Goal: Information Seeking & Learning: Learn about a topic

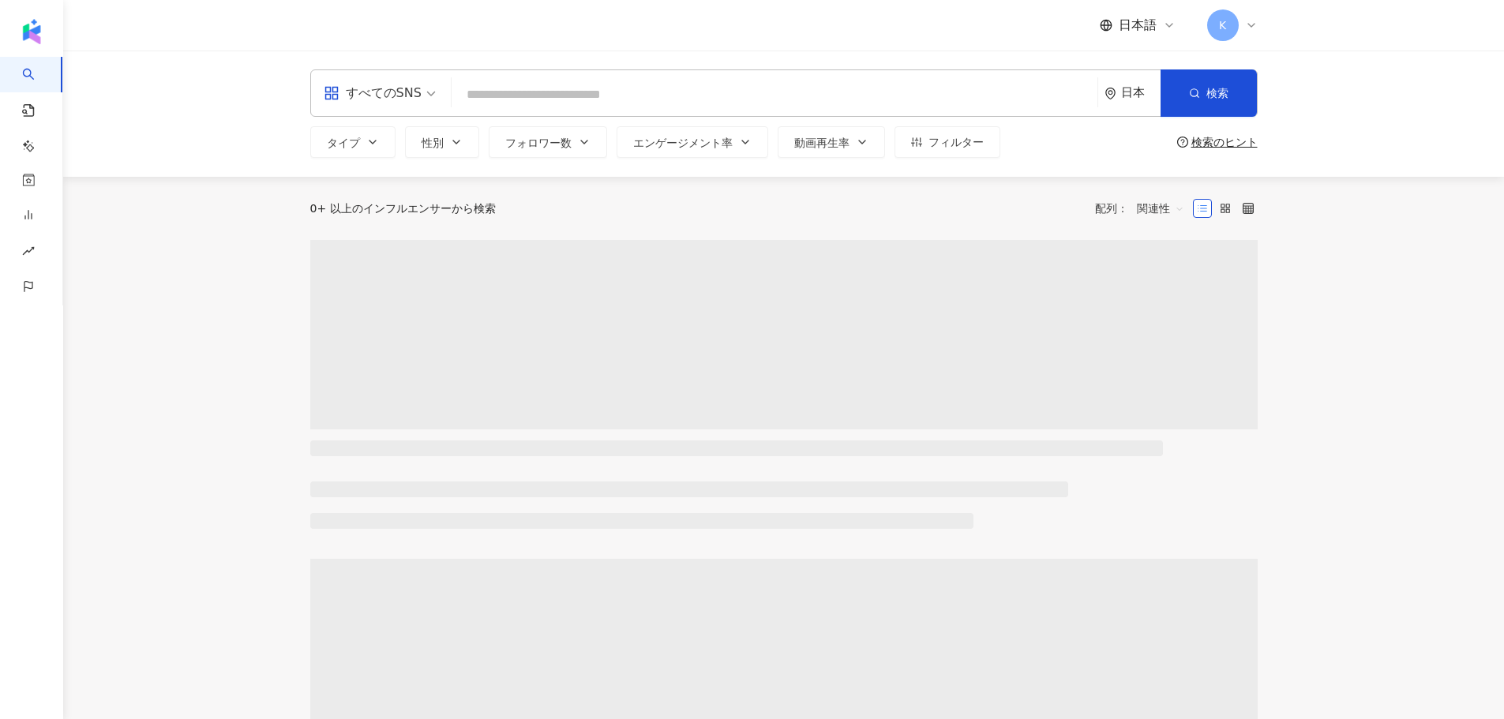
click at [690, 86] on input "search" at bounding box center [774, 95] width 633 height 30
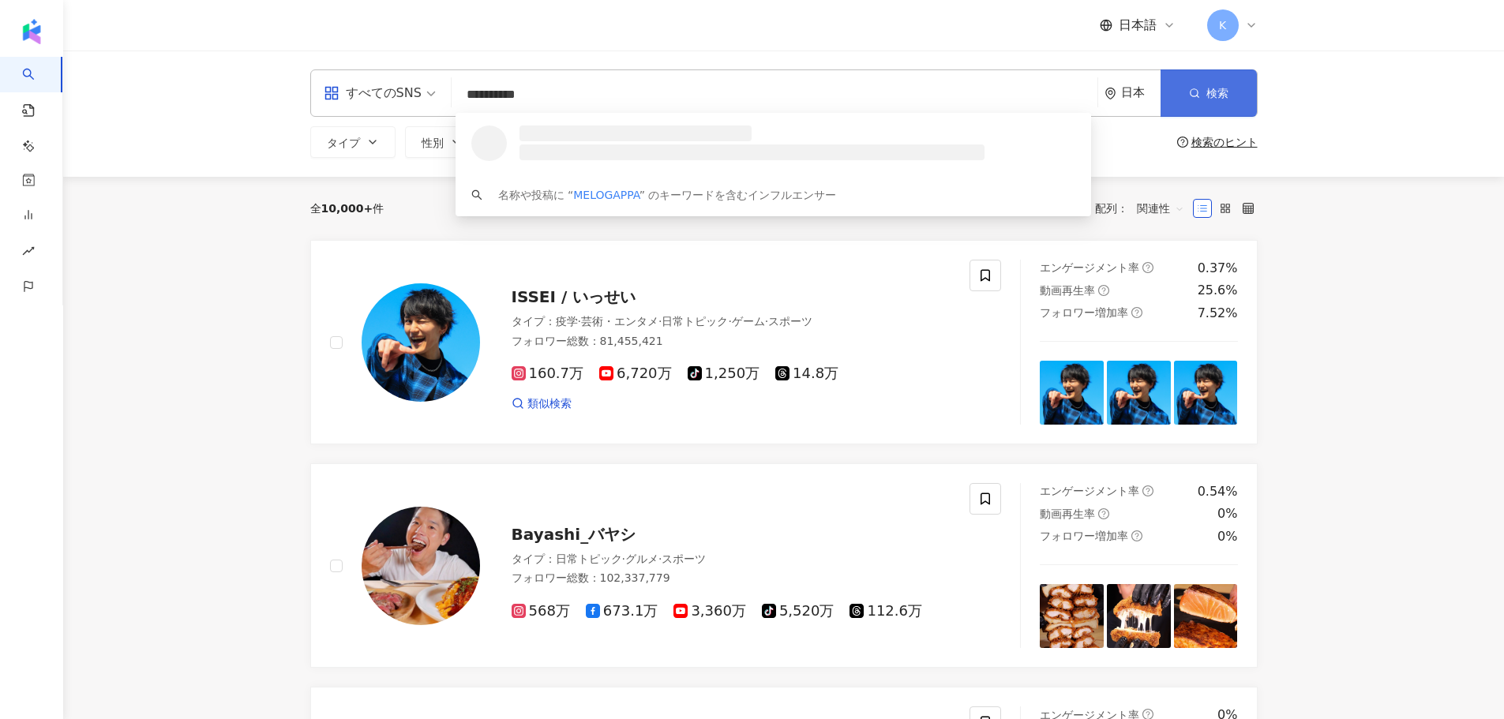
type input "*********"
click at [1189, 99] on span "button" at bounding box center [1194, 93] width 11 height 13
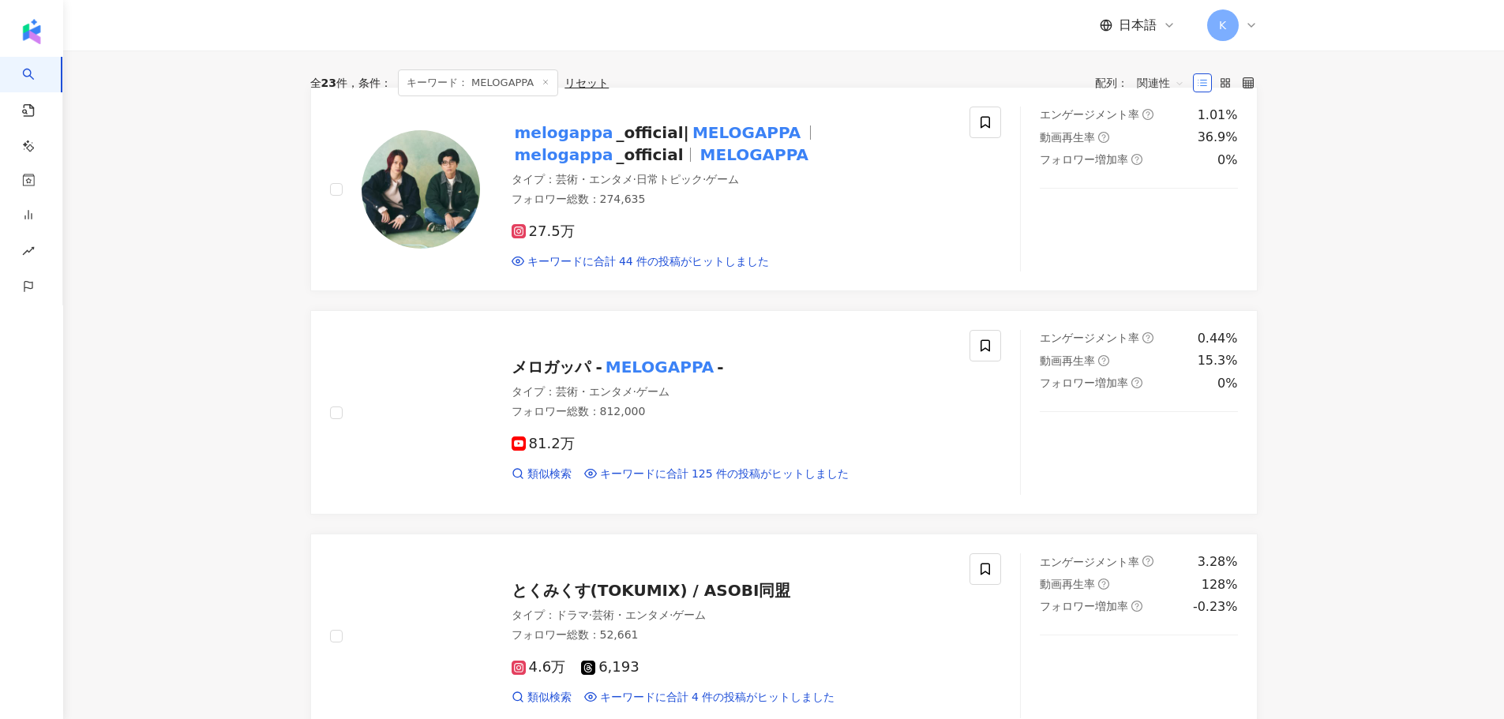
scroll to position [158, 0]
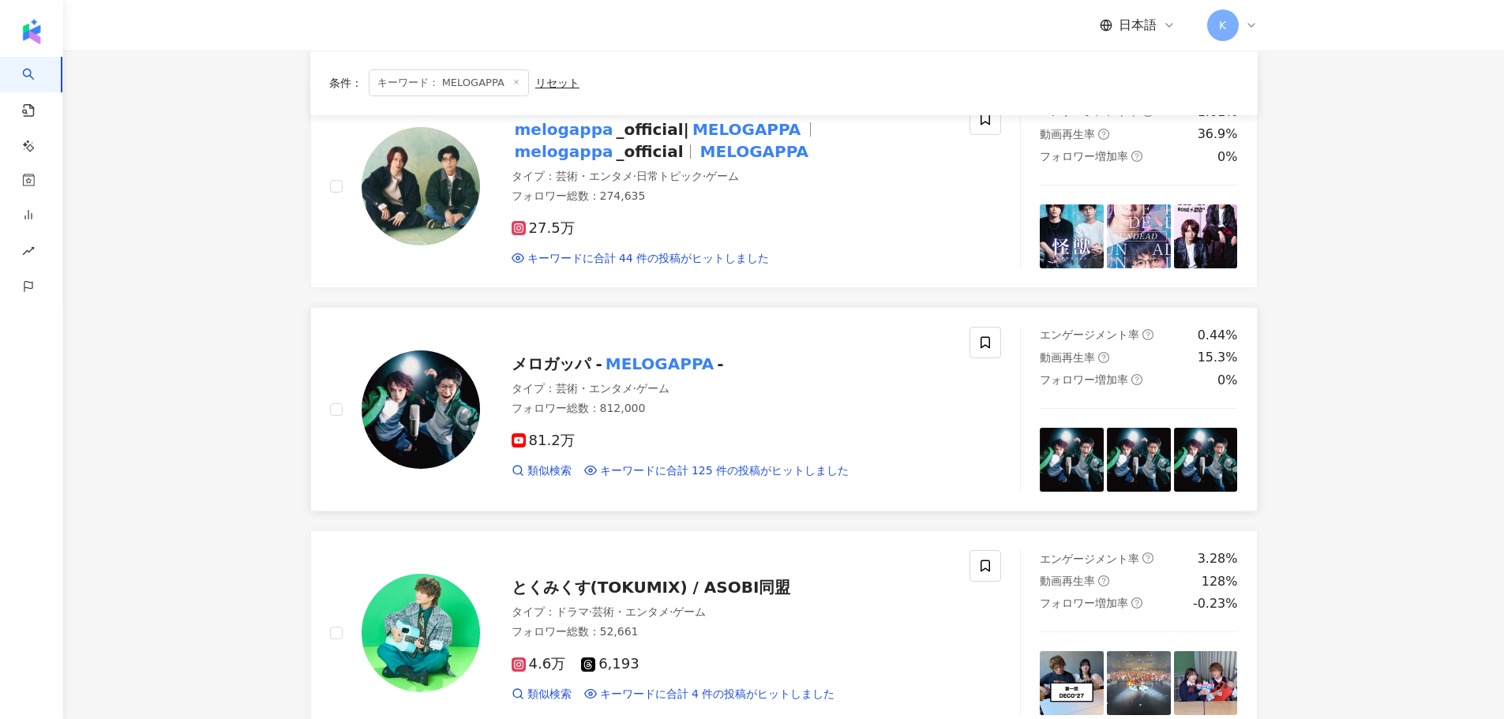
click at [664, 364] on mark "MELOGAPPA" at bounding box center [659, 363] width 114 height 25
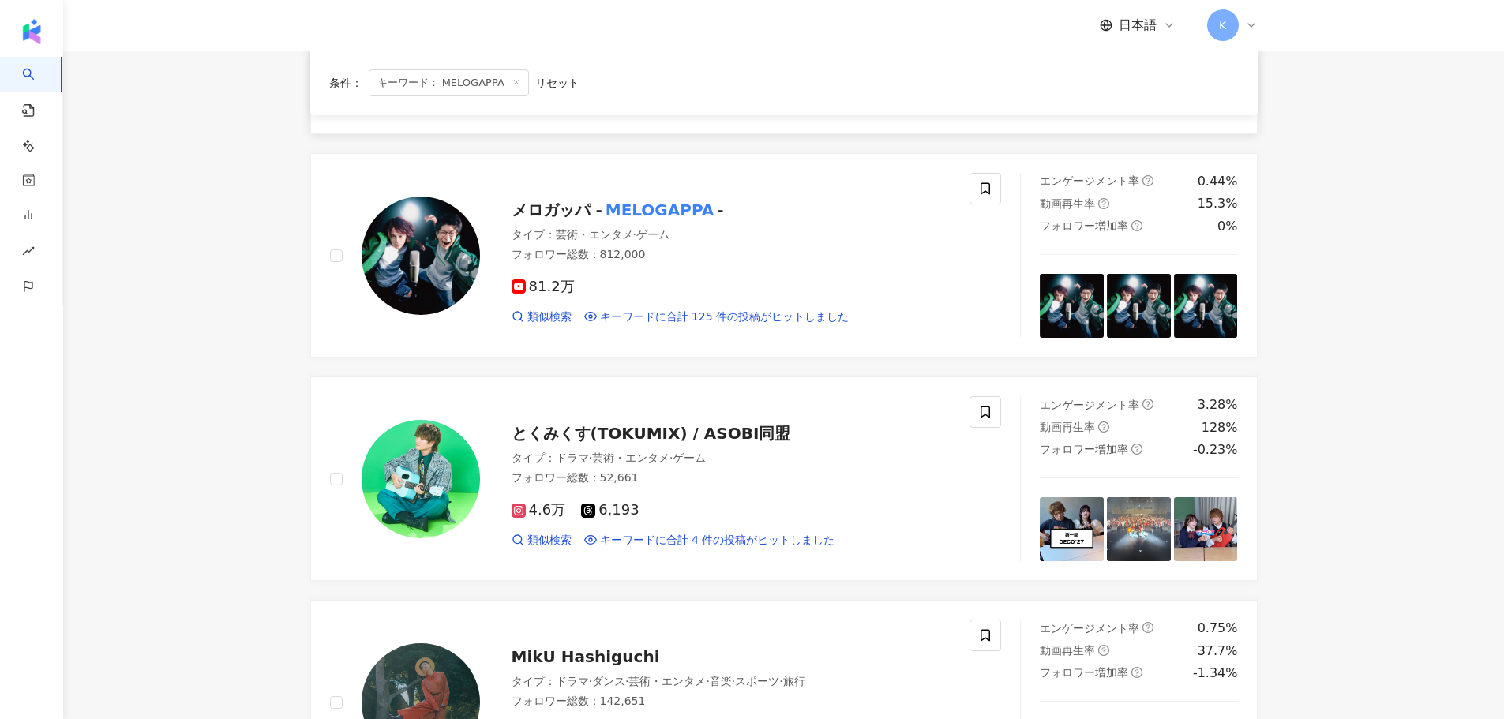
scroll to position [79, 0]
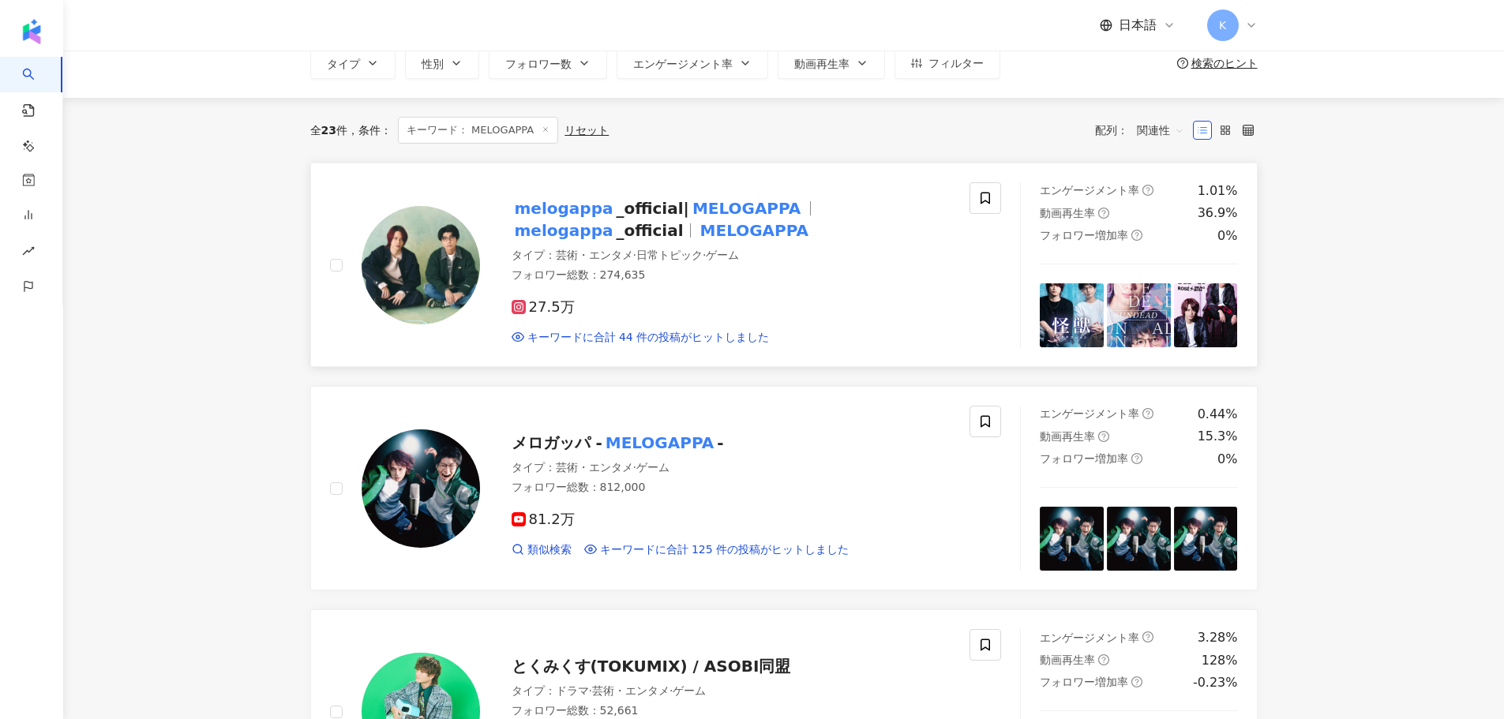
click at [591, 215] on mark "melogappa" at bounding box center [564, 208] width 105 height 25
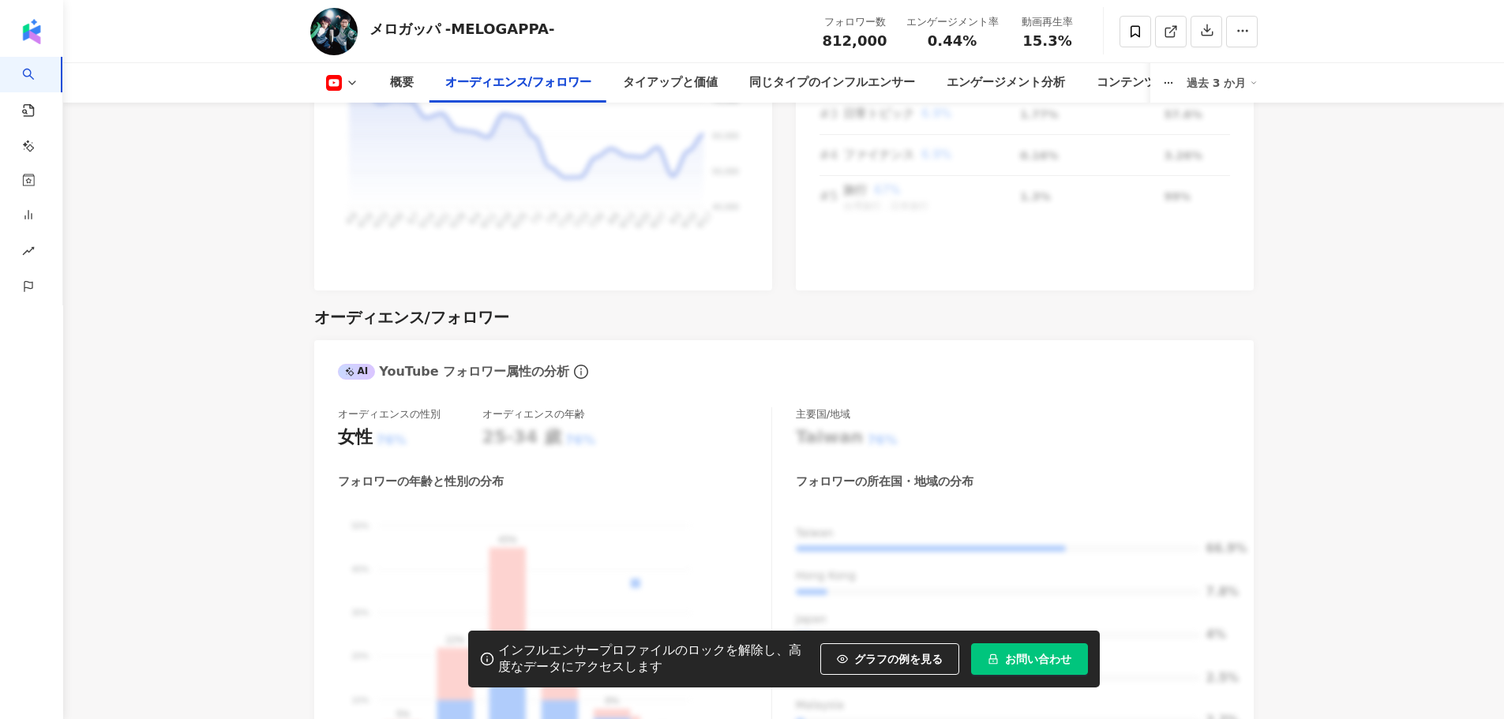
scroll to position [1342, 0]
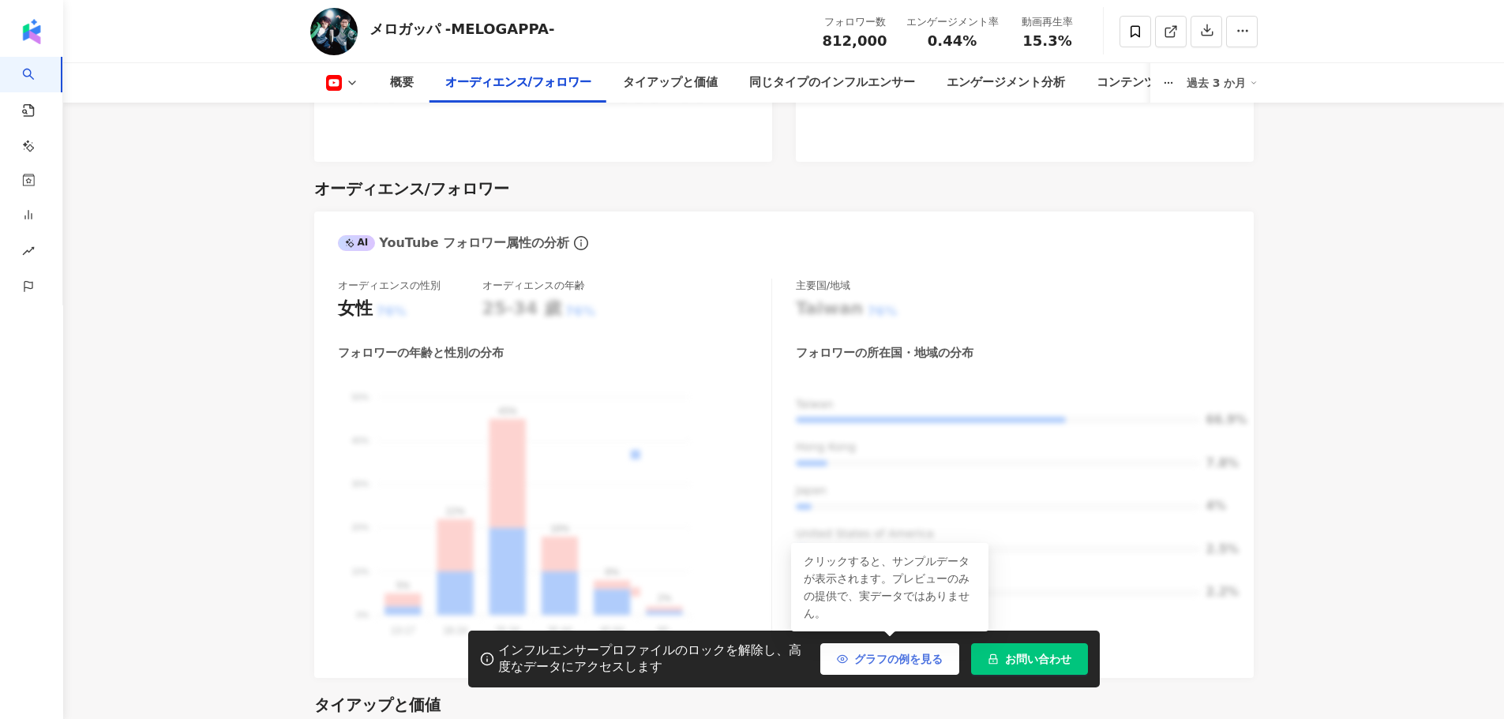
click at [880, 653] on span "グラフの例を見る" at bounding box center [898, 659] width 88 height 13
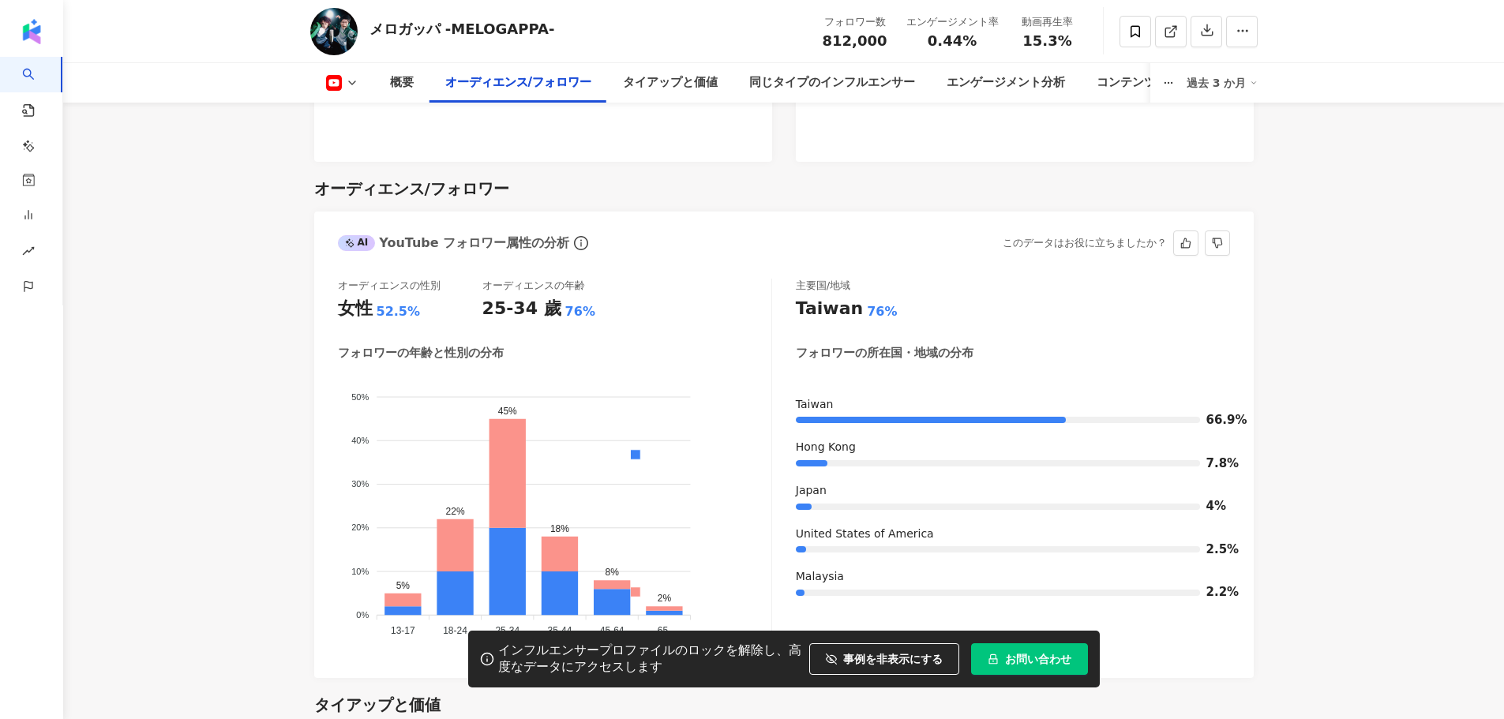
click at [574, 236] on icon "info-circle" at bounding box center [581, 243] width 14 height 14
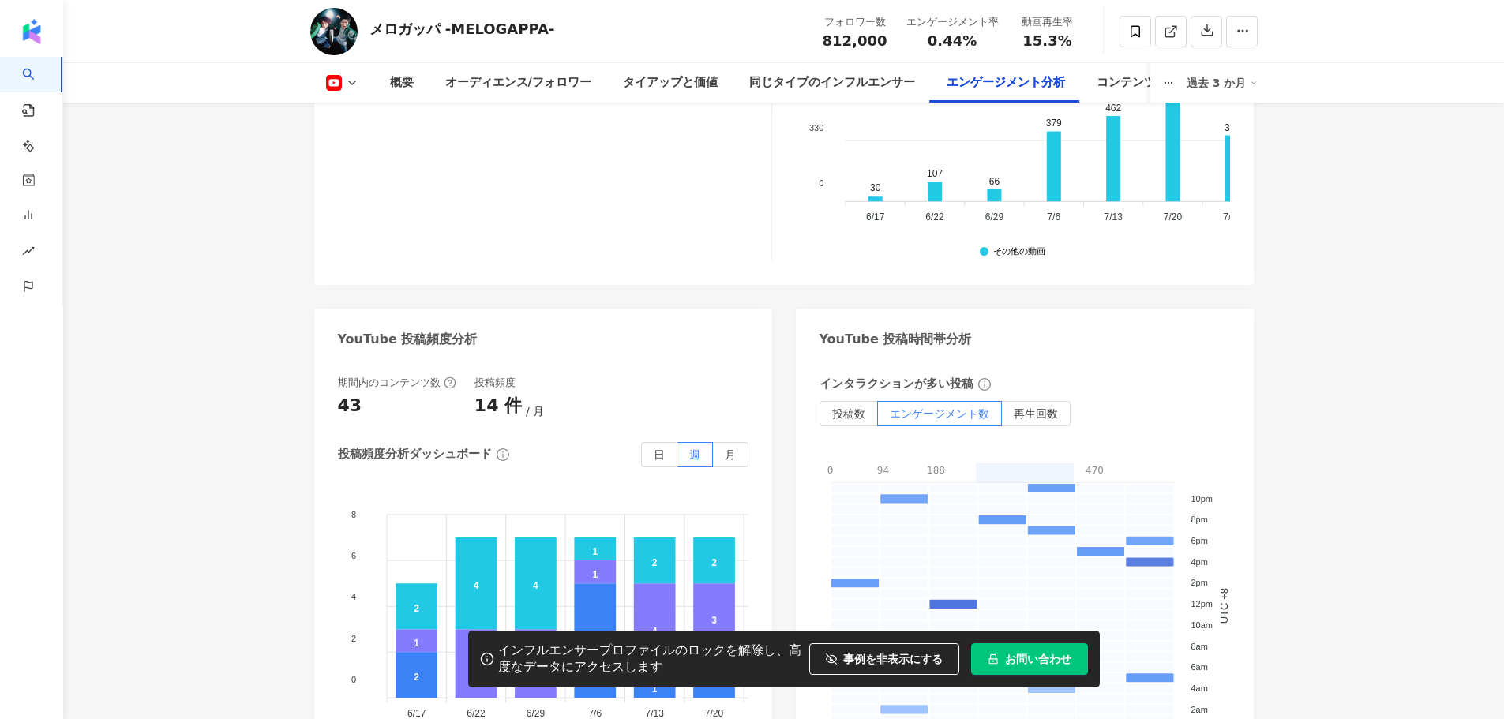
scroll to position [3553, 0]
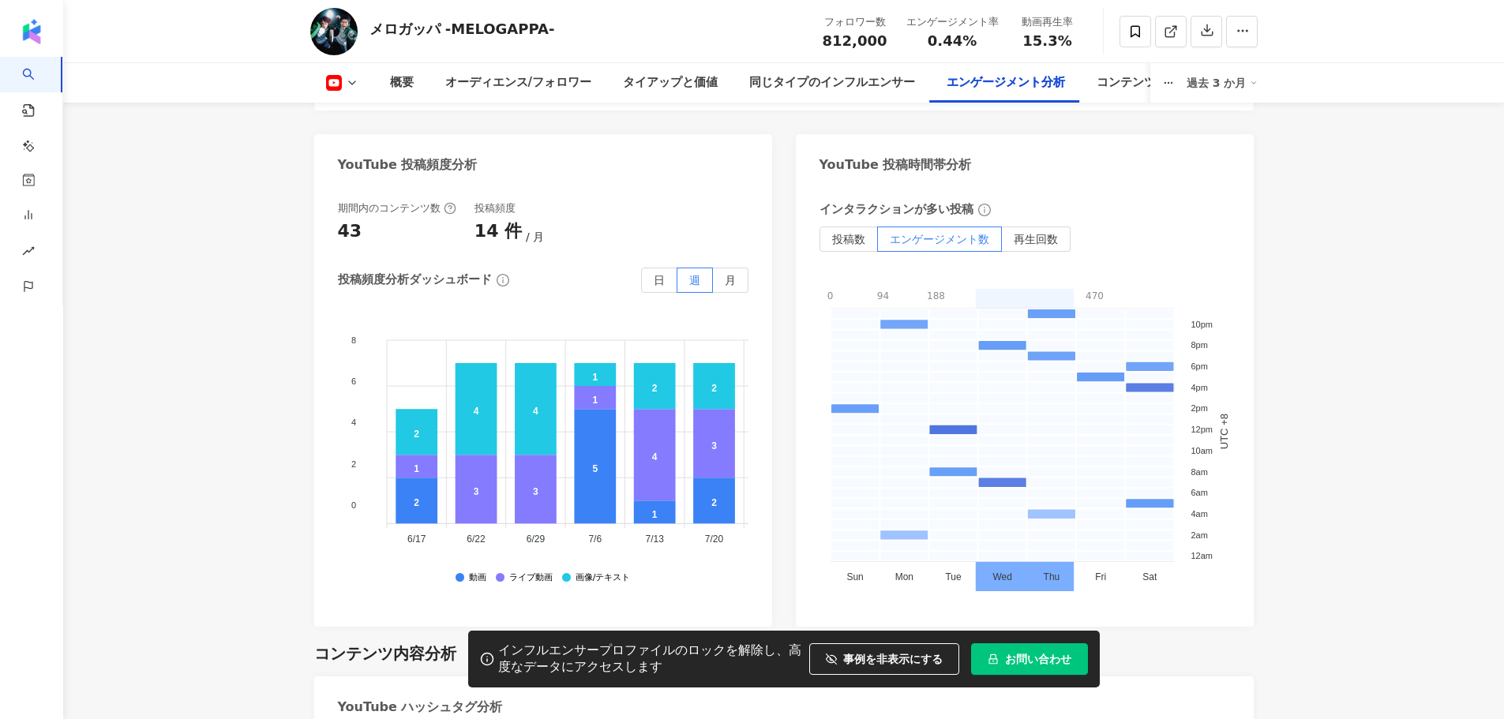
drag, startPoint x: 915, startPoint y: 666, endPoint x: 861, endPoint y: 620, distance: 71.2
click at [908, 669] on button "事例を非表示にする" at bounding box center [884, 659] width 150 height 32
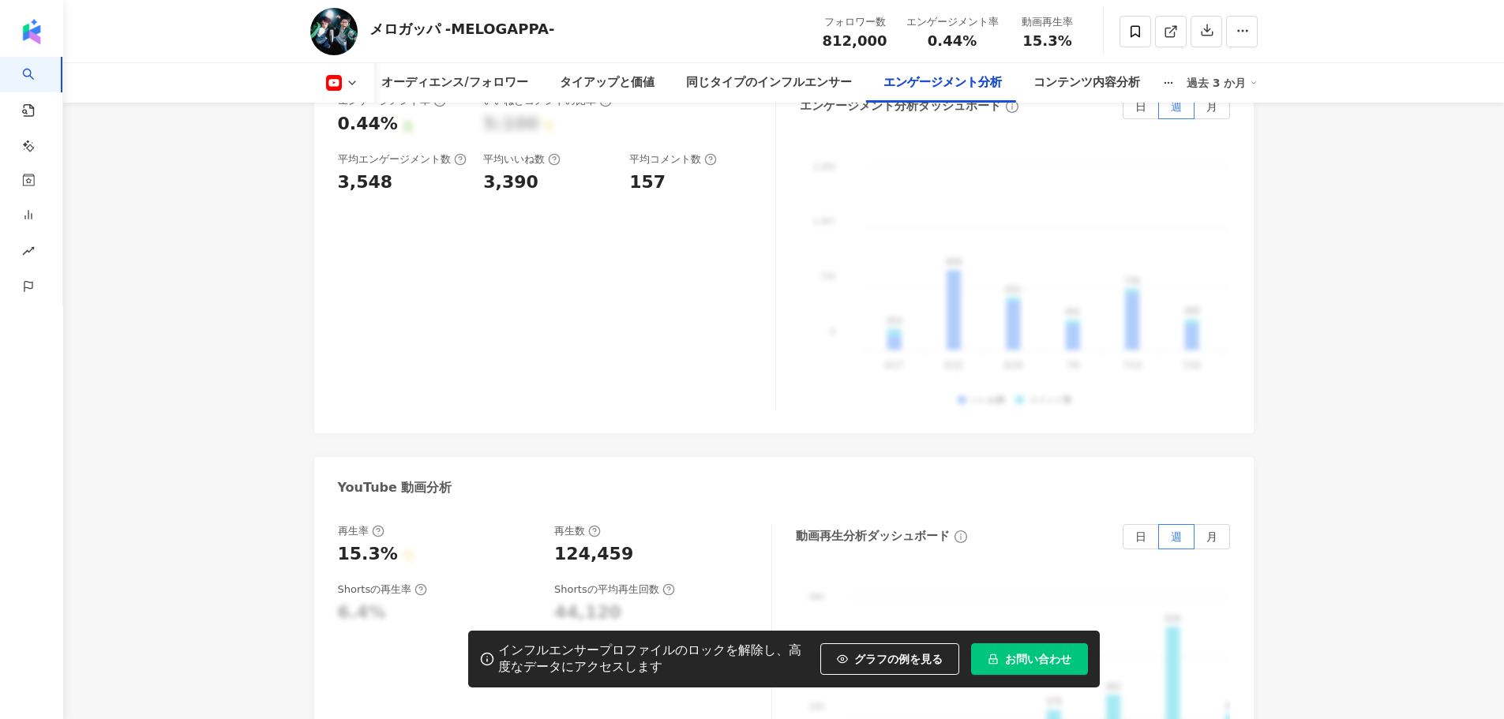
scroll to position [2796, 0]
click at [616, 73] on div "タイアップと価値" at bounding box center [607, 82] width 95 height 19
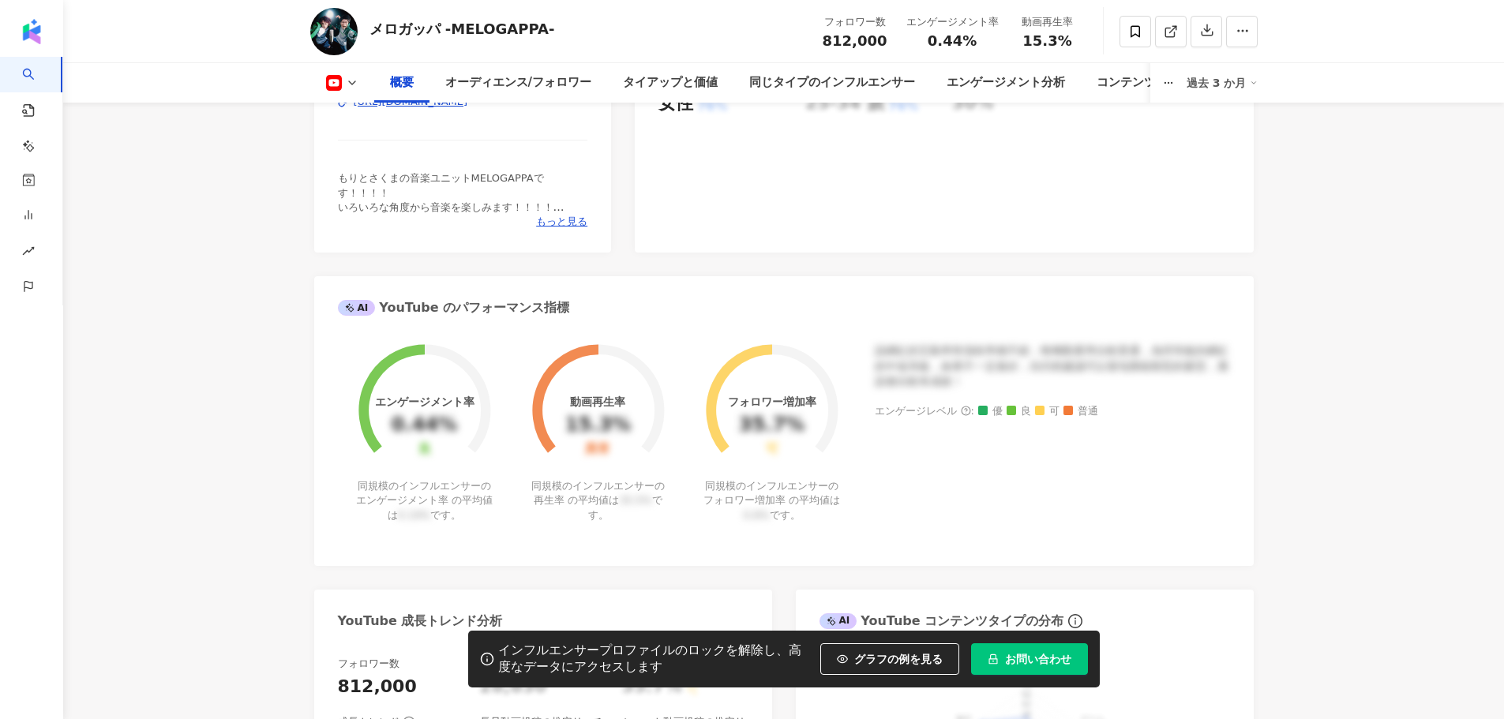
scroll to position [315, 0]
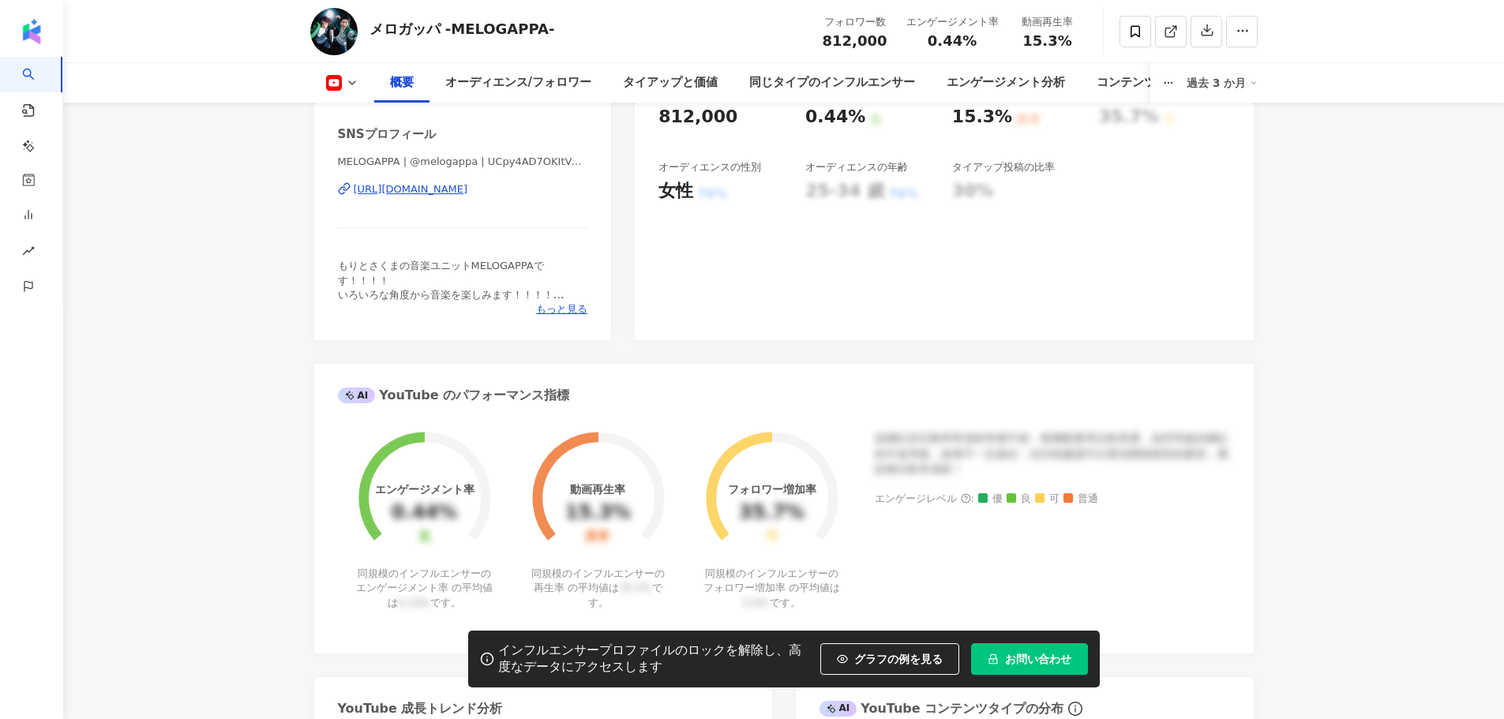
click at [337, 84] on rect at bounding box center [333, 82] width 13 height 9
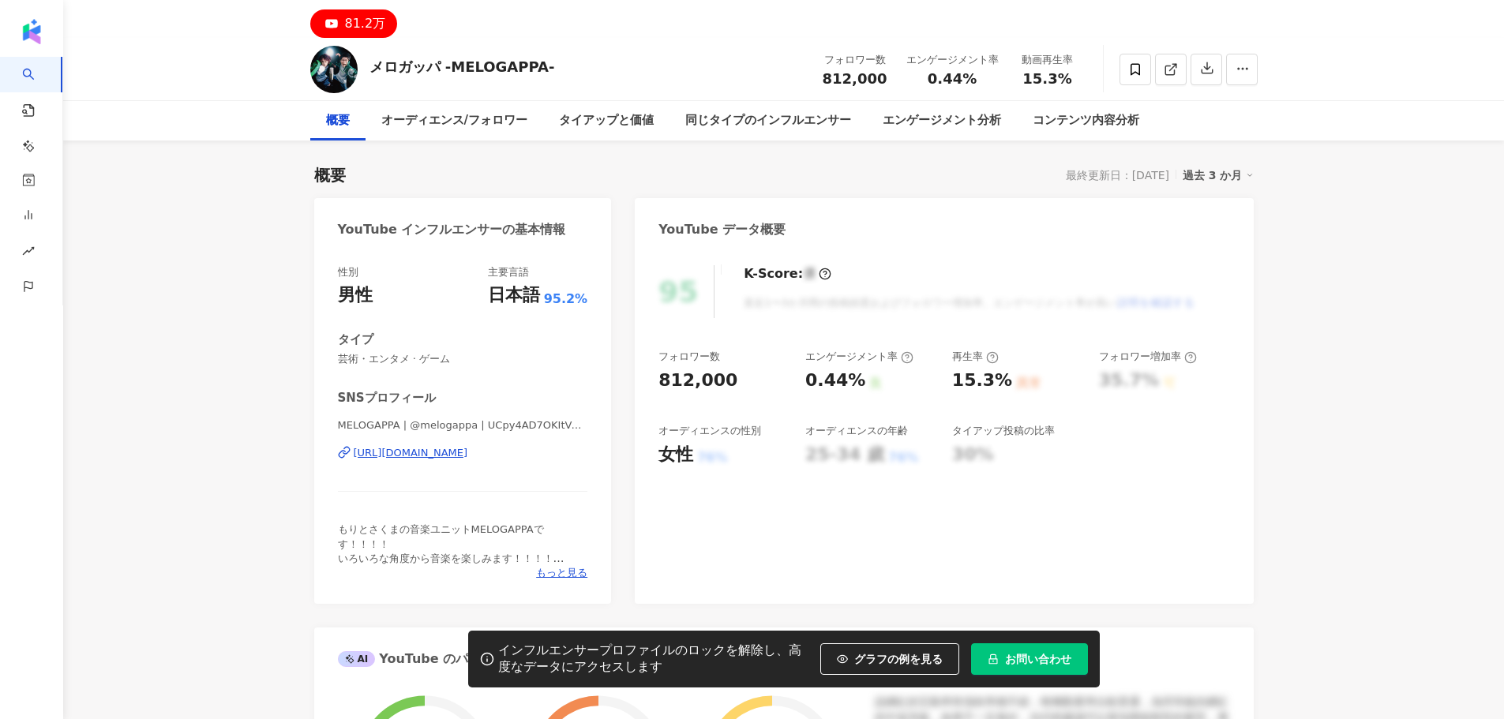
scroll to position [0, 0]
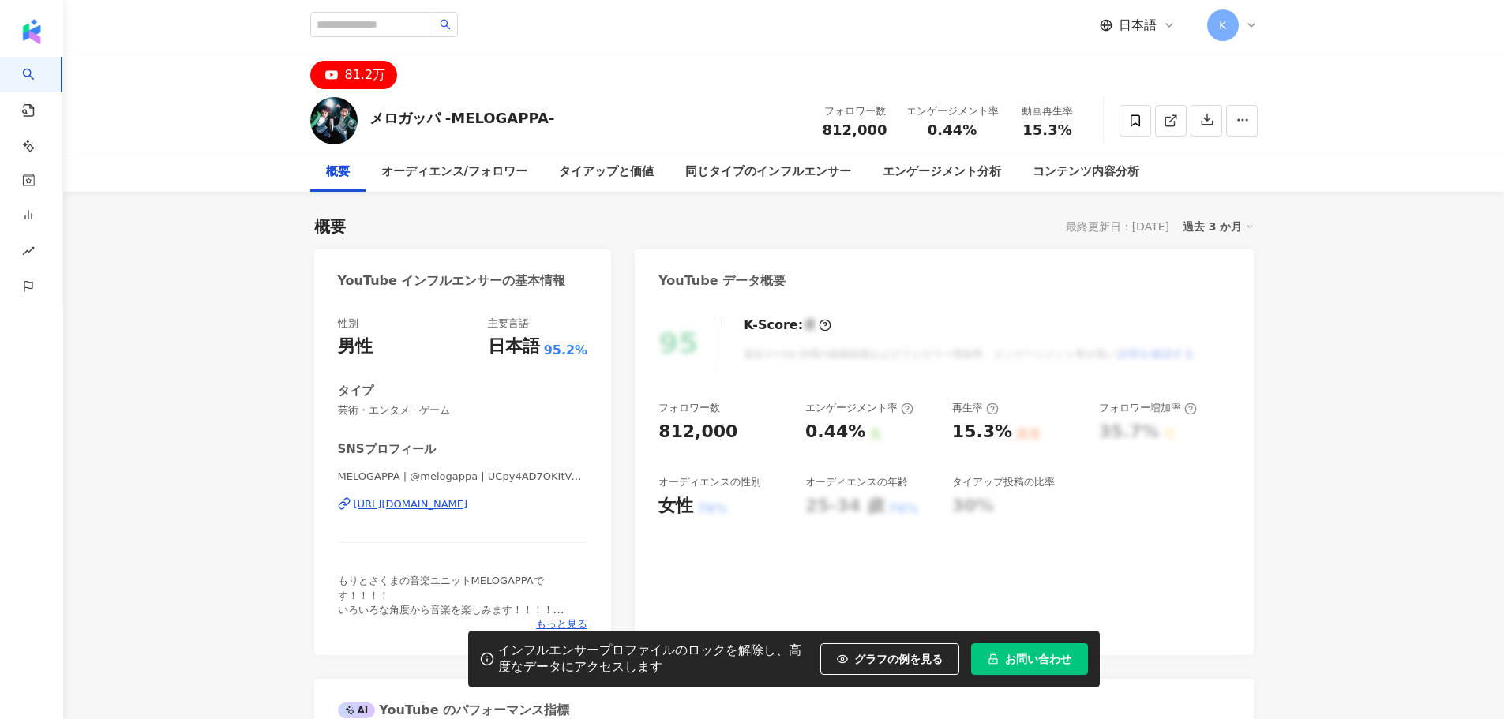
drag, startPoint x: 250, startPoint y: 192, endPoint x: 254, endPoint y: 184, distance: 8.8
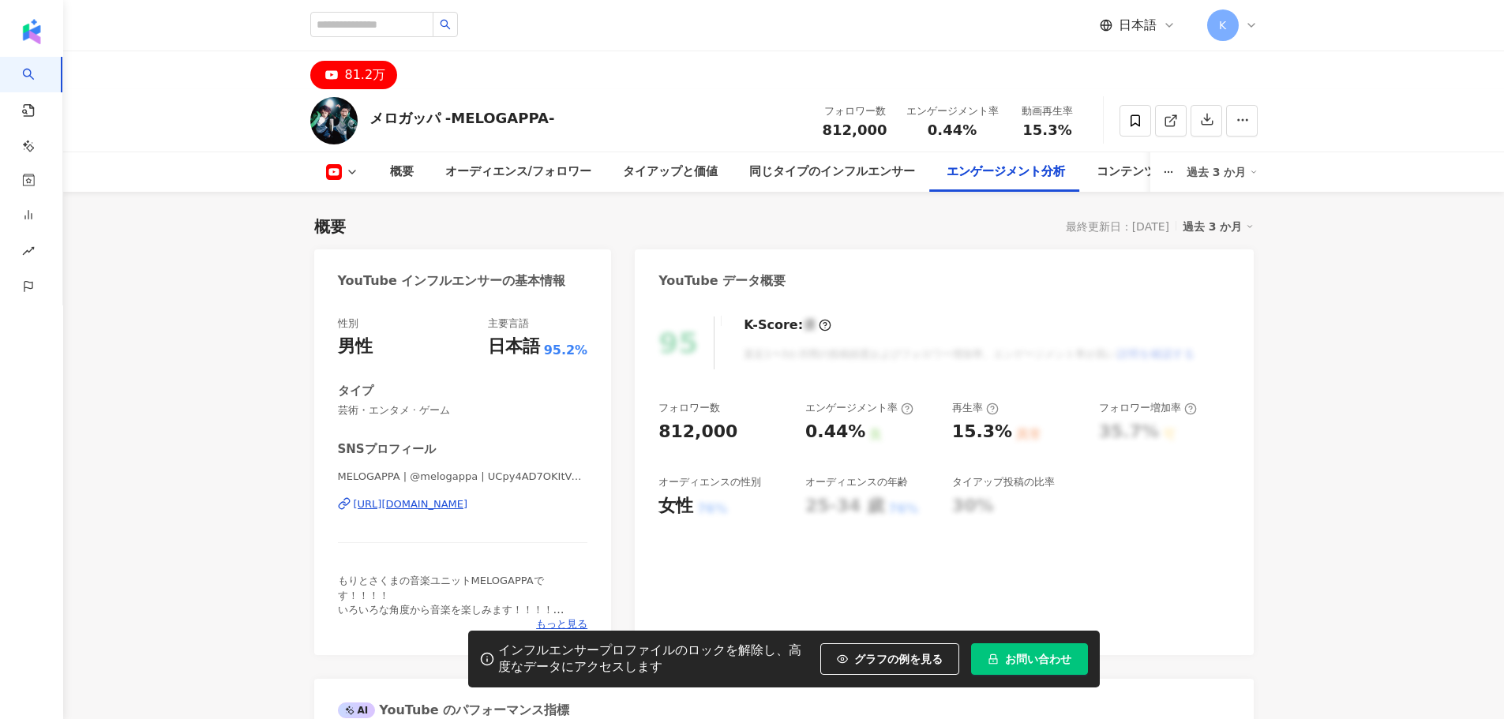
scroll to position [2796, 0]
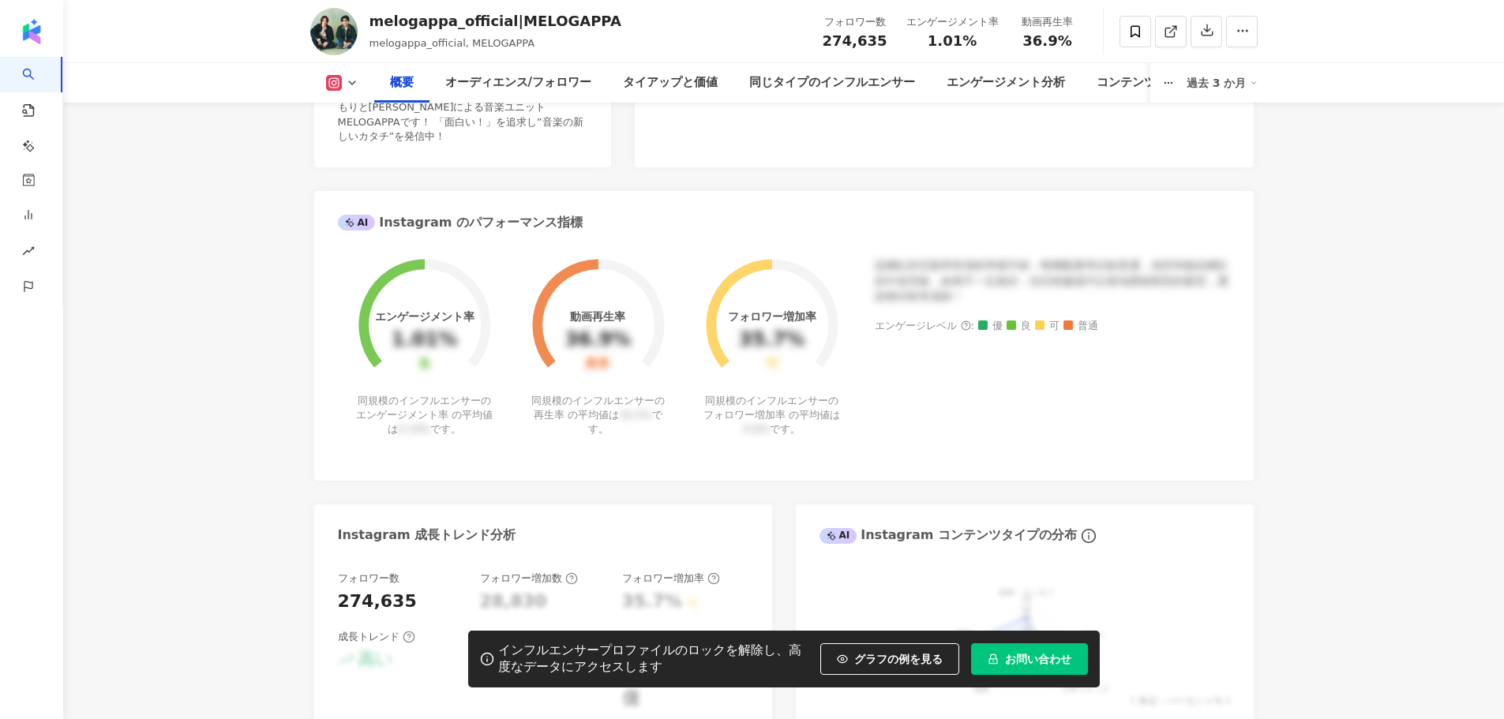
scroll to position [237, 0]
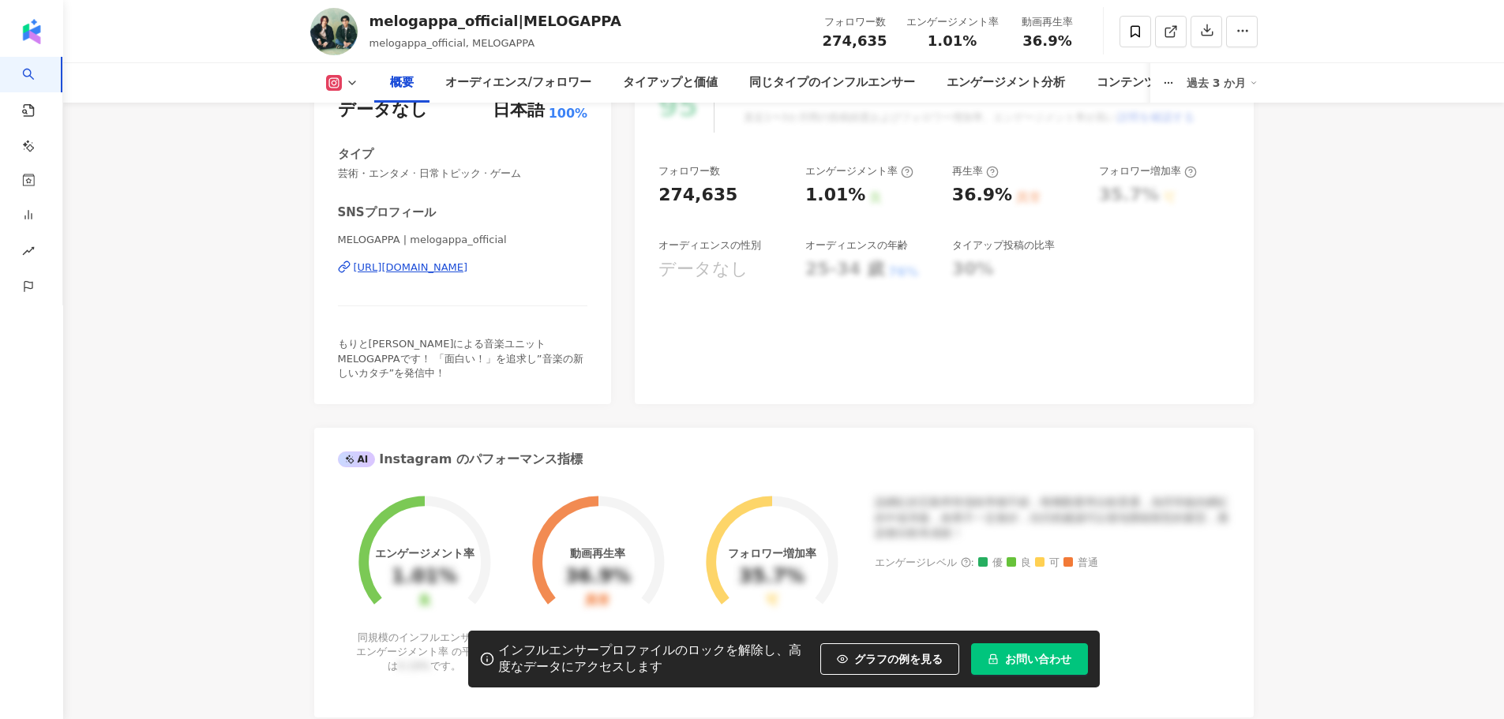
click at [468, 265] on div "https://www.instagram.com/melogappa_official" at bounding box center [411, 268] width 114 height 14
